Goal: Task Accomplishment & Management: Use online tool/utility

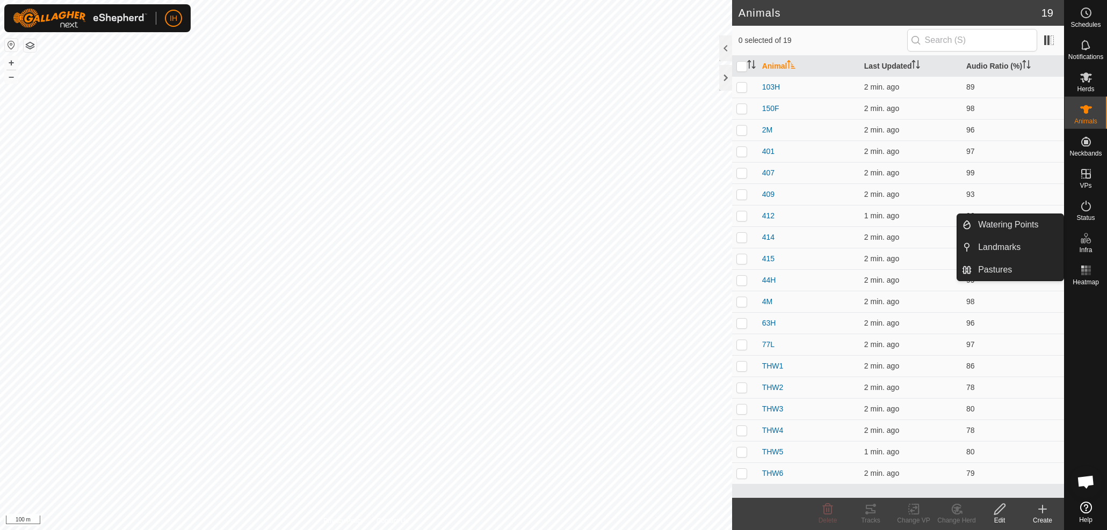
click at [1089, 243] on icon at bounding box center [1085, 238] width 13 height 13
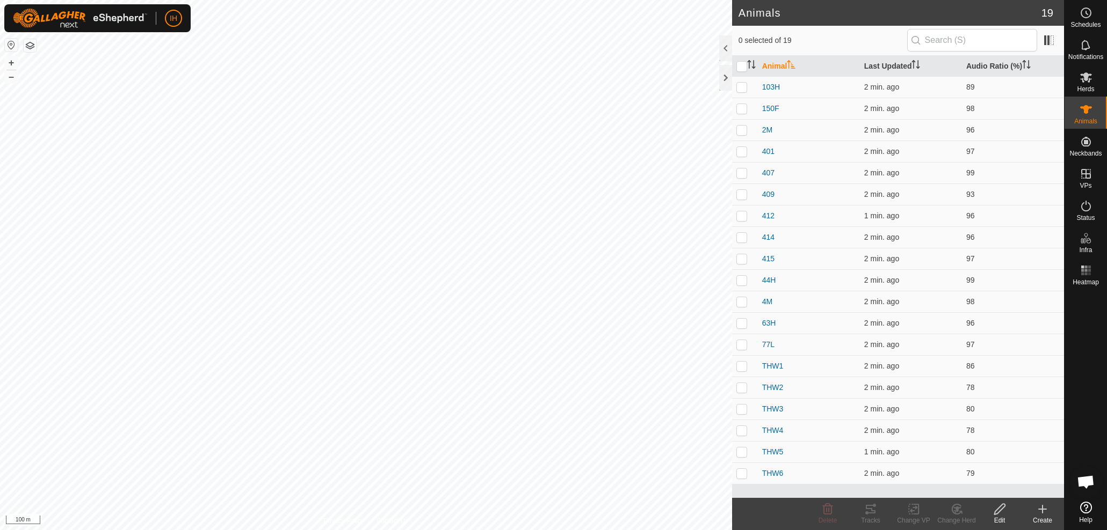
click at [31, 45] on button "button" at bounding box center [30, 45] width 13 height 13
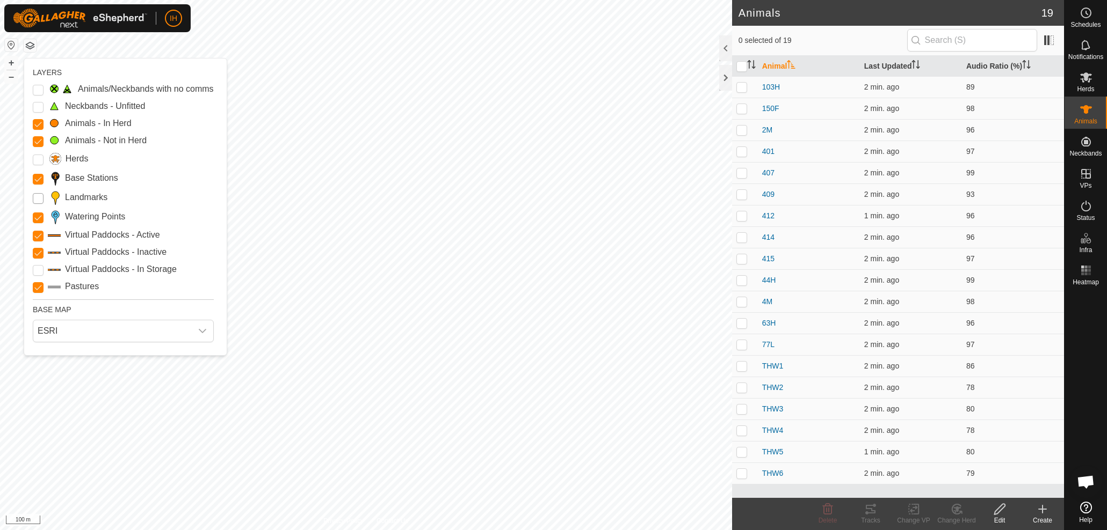
click at [32, 195] on div "LAYERS Animals/Neckbands with no comms Neckbands - Unfitted Animals - In Herd A…" at bounding box center [125, 207] width 202 height 297
click at [38, 197] on input "Landmarks" at bounding box center [38, 198] width 11 height 11
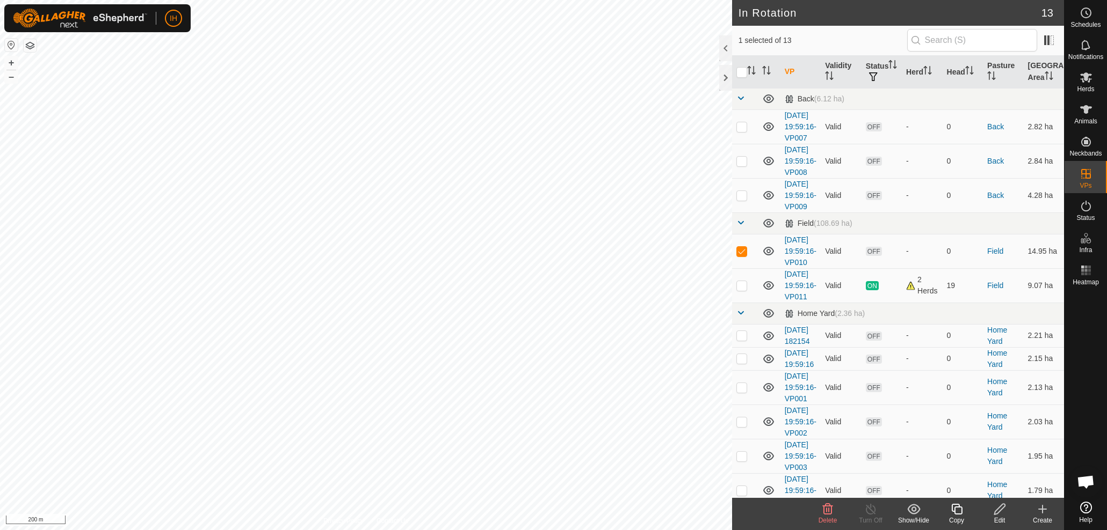
click at [998, 512] on icon at bounding box center [999, 509] width 13 height 13
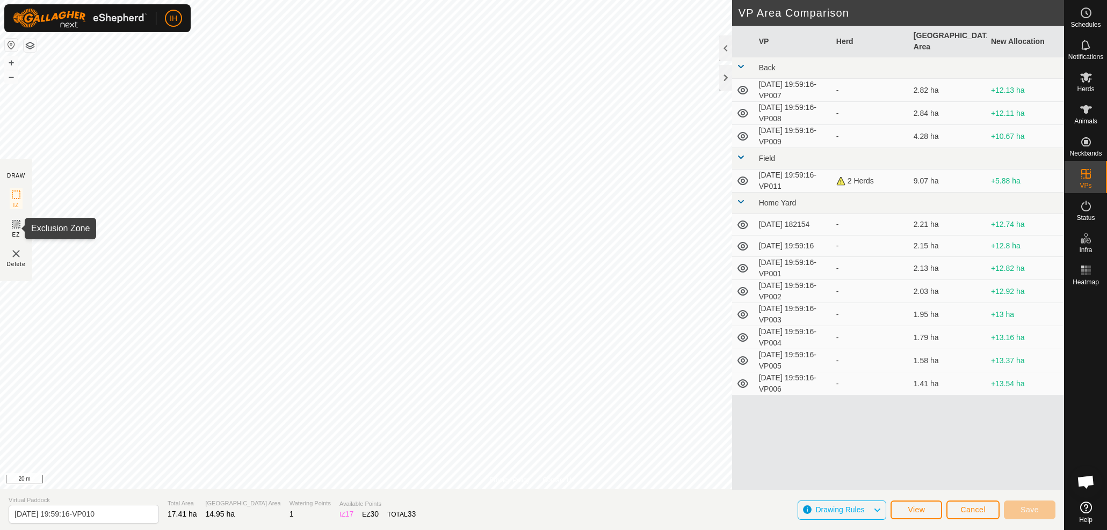
click at [13, 225] on icon at bounding box center [16, 224] width 6 height 6
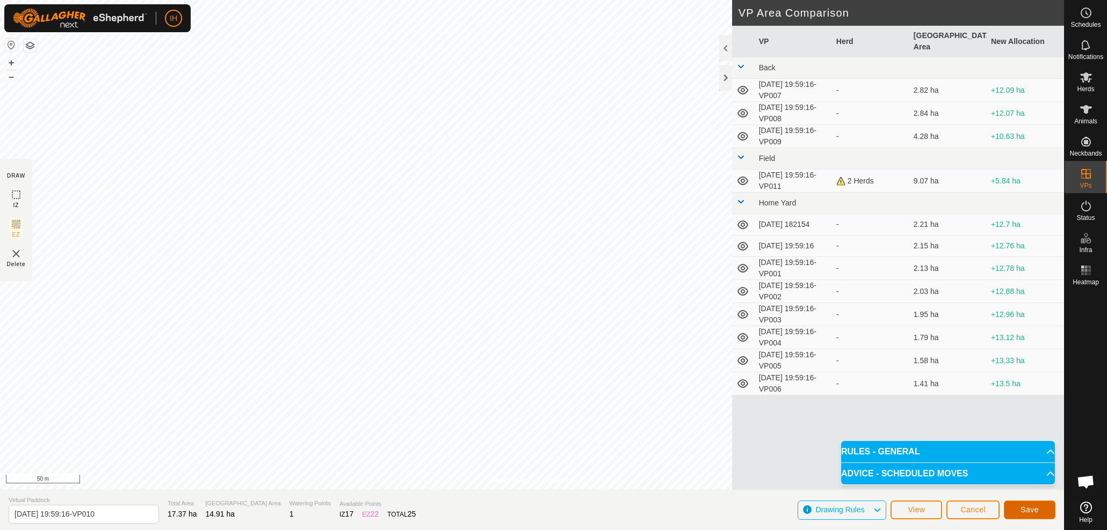
click at [1030, 510] on span "Save" at bounding box center [1029, 510] width 18 height 9
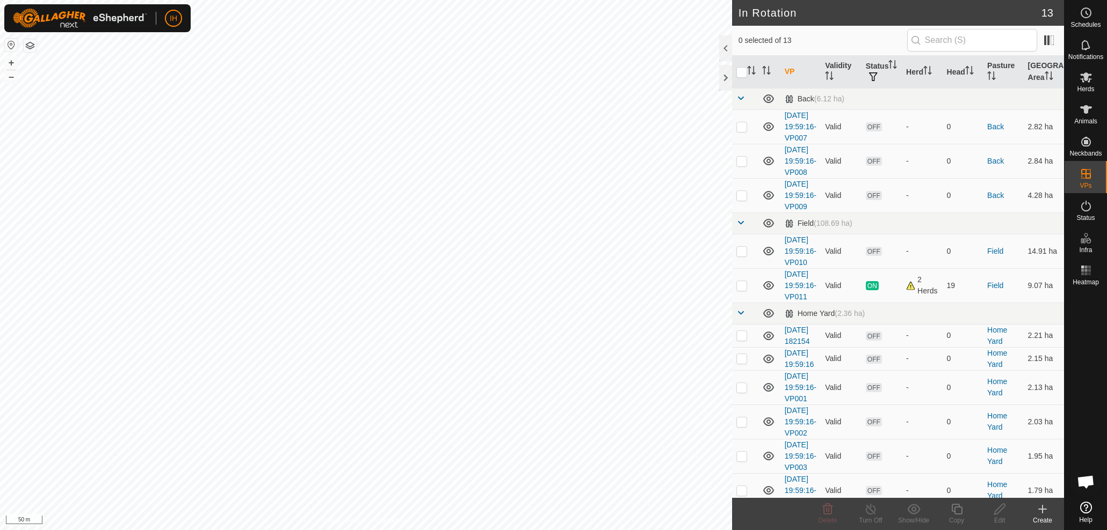
checkbox input "true"
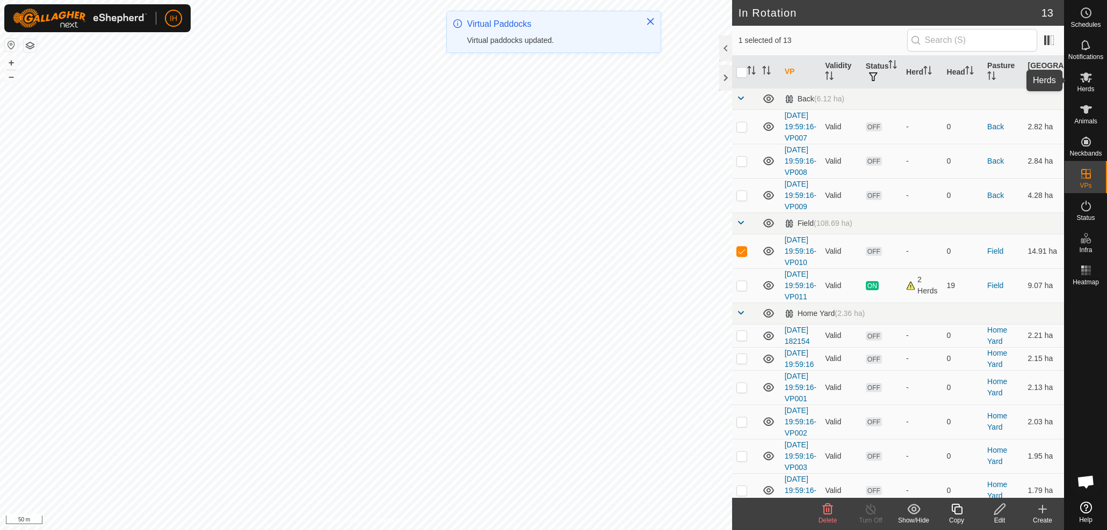
click at [1088, 79] on icon at bounding box center [1086, 77] width 12 height 10
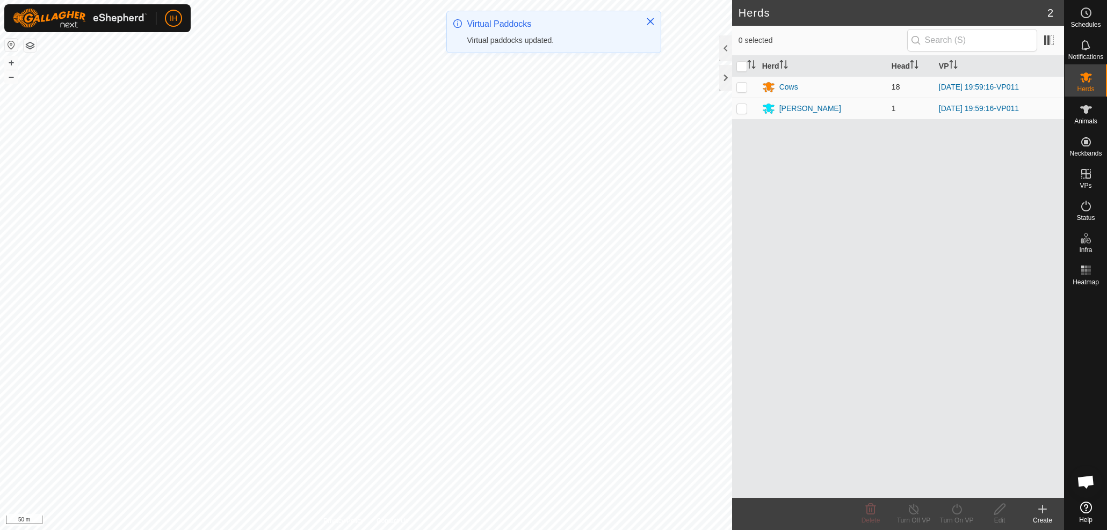
click at [741, 85] on p-checkbox at bounding box center [741, 87] width 11 height 9
checkbox input "true"
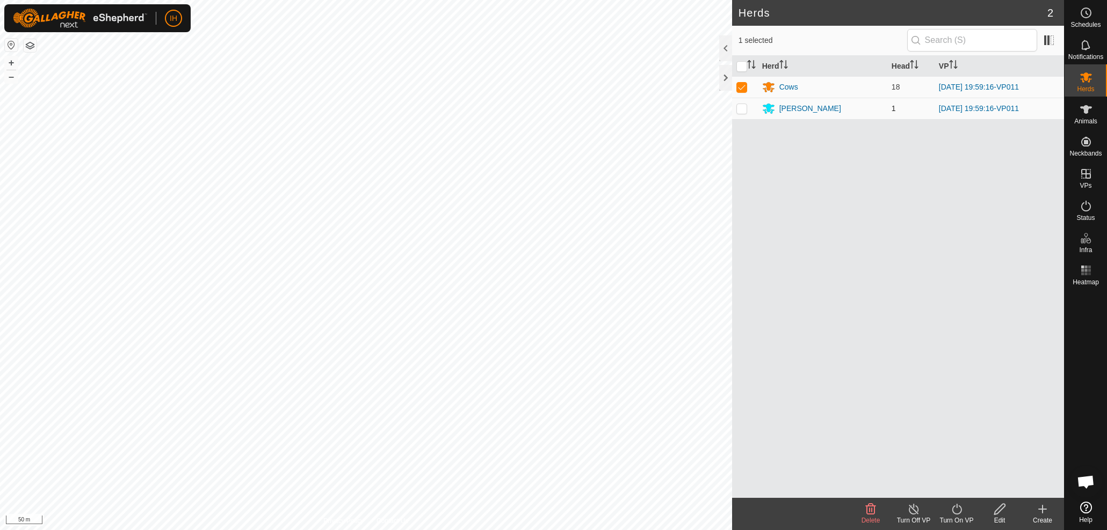
click at [744, 109] on p-checkbox at bounding box center [741, 108] width 11 height 9
checkbox input "true"
click at [958, 513] on icon at bounding box center [956, 509] width 10 height 11
click at [955, 481] on link "Now" at bounding box center [988, 485] width 106 height 21
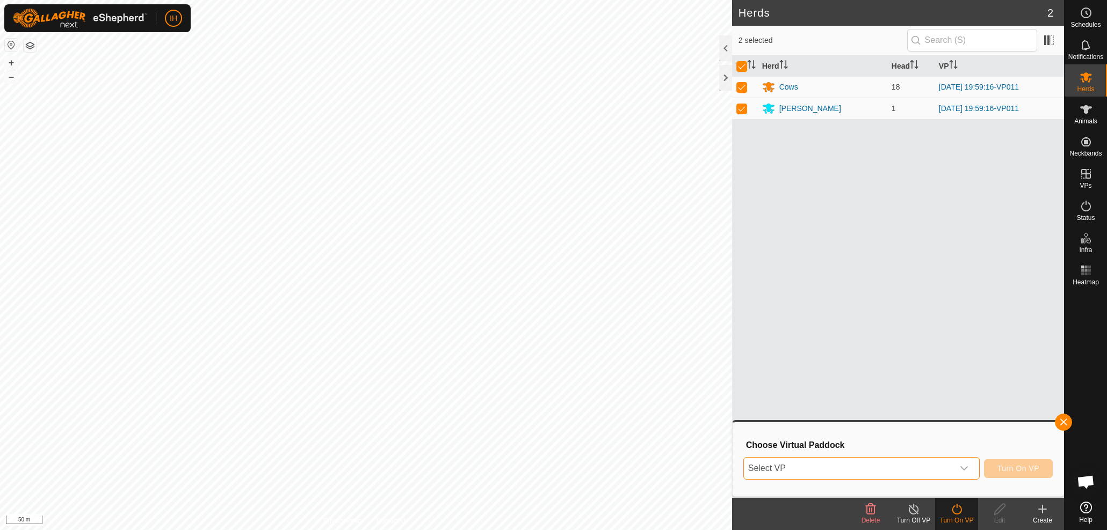
click at [934, 469] on span "Select VP" at bounding box center [848, 468] width 209 height 21
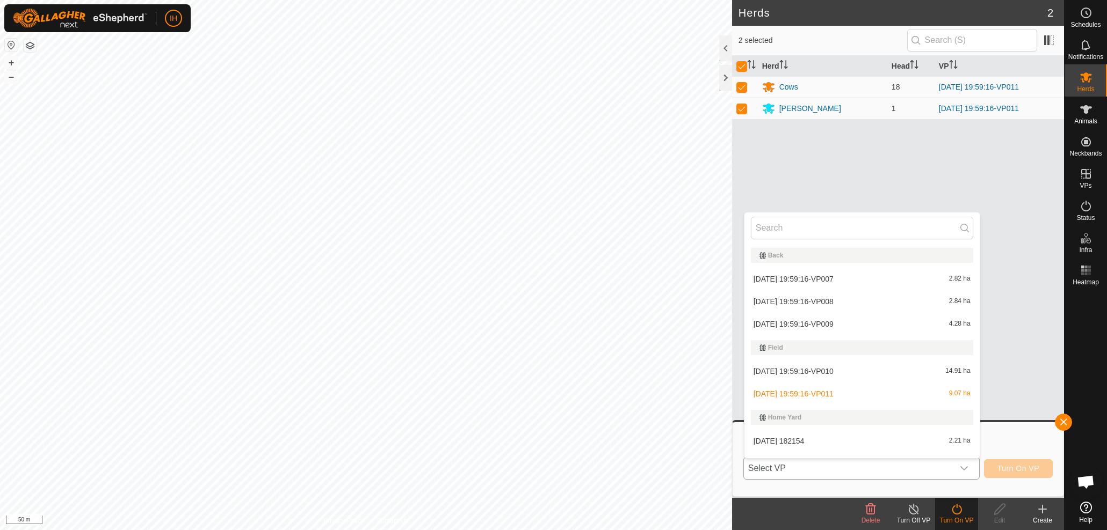
scroll to position [16, 0]
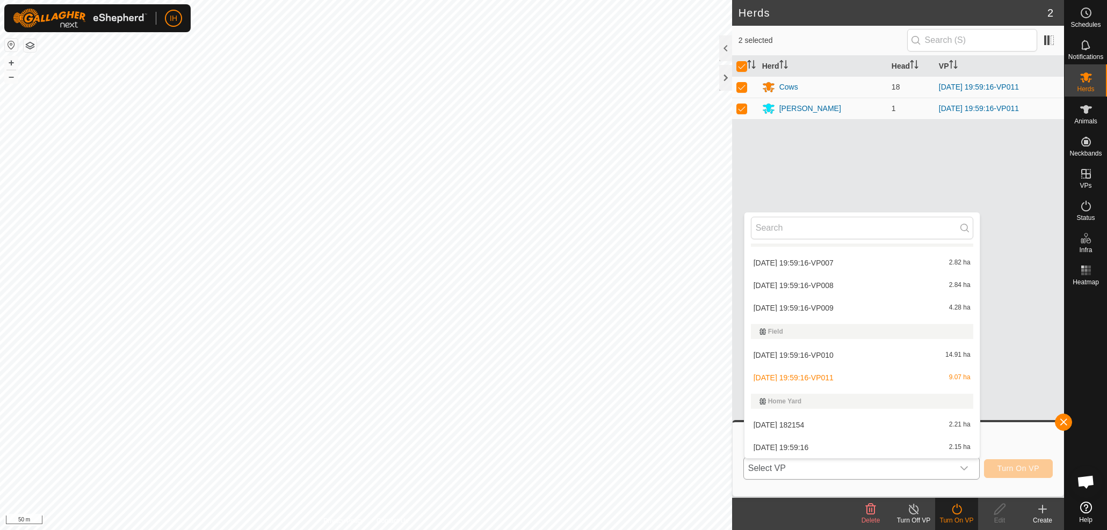
click at [902, 356] on div "2025-10-04 19:59:16-VP010 14.91 ha" at bounding box center [862, 355] width 222 height 13
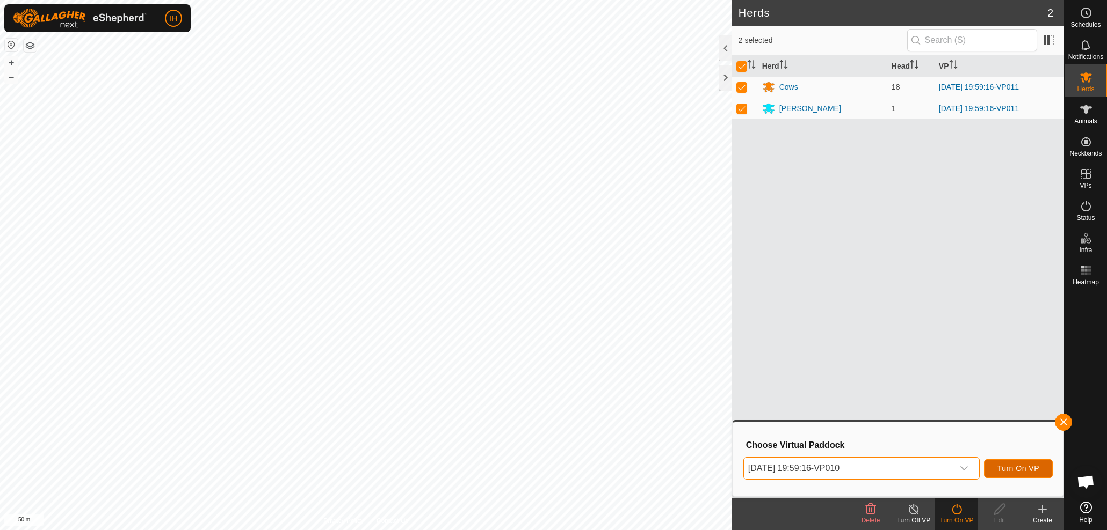
click at [1022, 472] on span "Turn On VP" at bounding box center [1018, 468] width 42 height 9
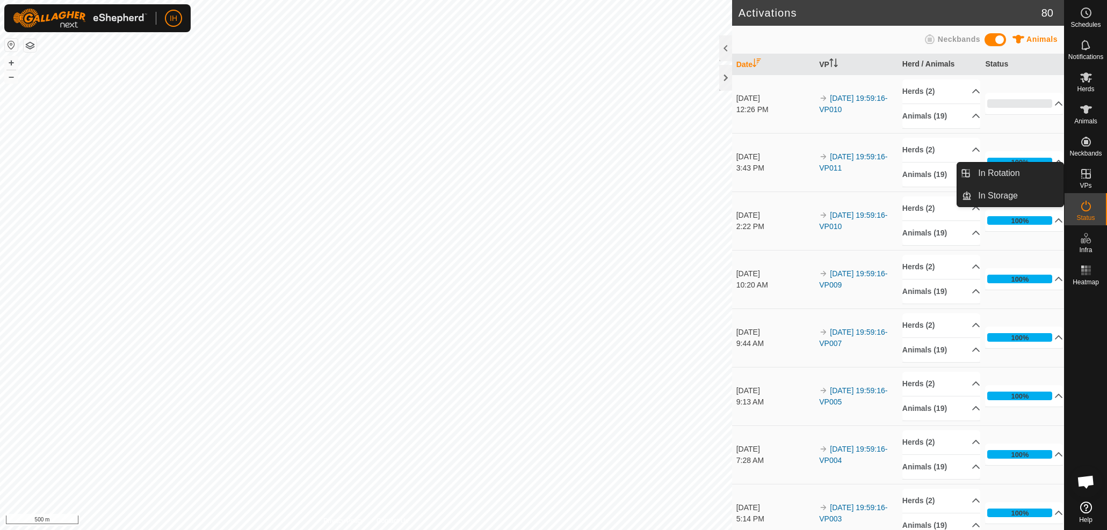
click at [1041, 177] on link "In Rotation" at bounding box center [1017, 173] width 92 height 21
